Goal: Navigation & Orientation: Go to known website

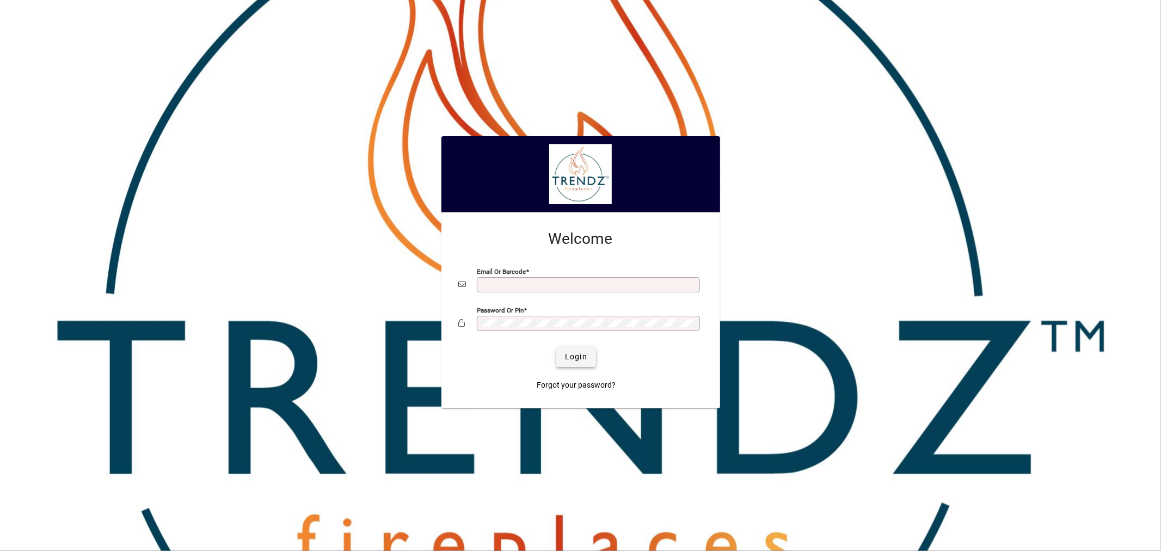
type input "**********"
click at [580, 351] on span "submit" at bounding box center [576, 357] width 40 height 26
type input "**********"
click at [571, 358] on span "Login" at bounding box center [576, 356] width 22 height 11
